Goal: Navigation & Orientation: Find specific page/section

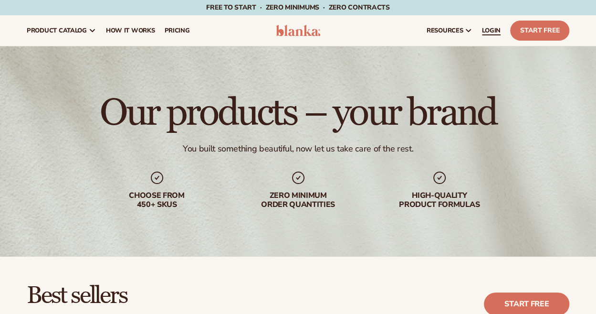
click at [490, 28] on span "LOGIN" at bounding box center [491, 31] width 19 height 8
